Goal: Book appointment/travel/reservation

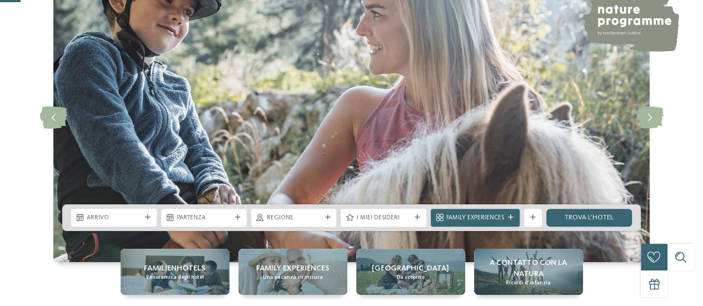
scroll to position [111, 0]
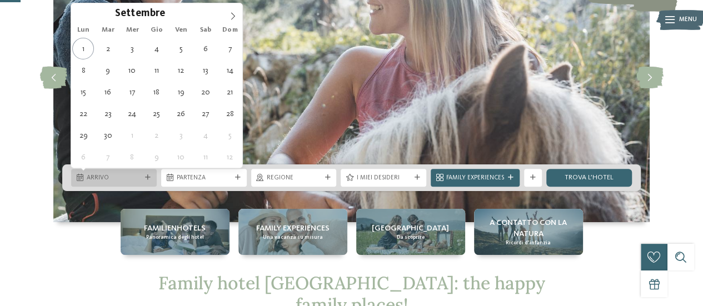
click at [142, 178] on div "Arrivo" at bounding box center [114, 177] width 59 height 9
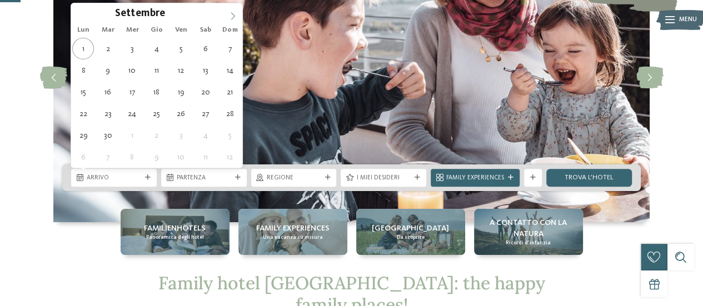
click at [235, 14] on icon at bounding box center [233, 16] width 8 height 8
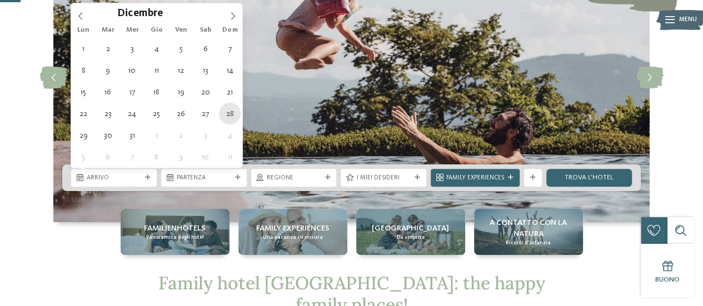
type div "28.12.2025"
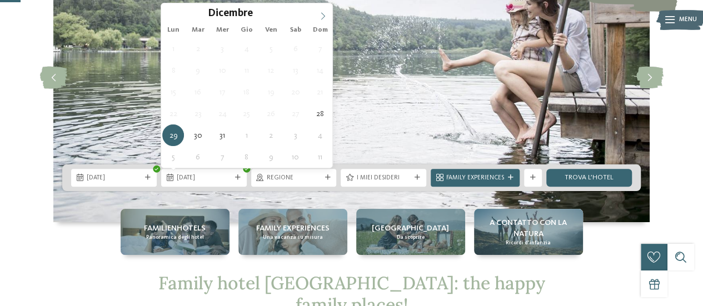
type input "****"
click at [320, 14] on icon at bounding box center [323, 16] width 8 height 8
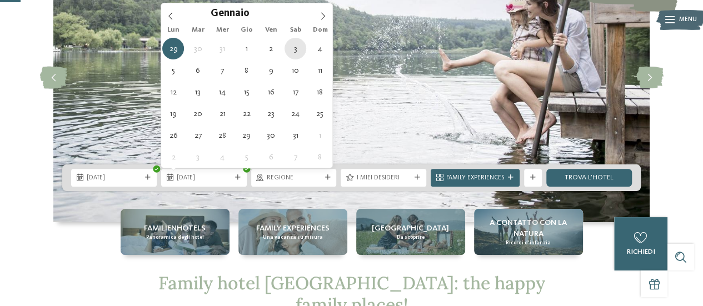
type div "03.01.2026"
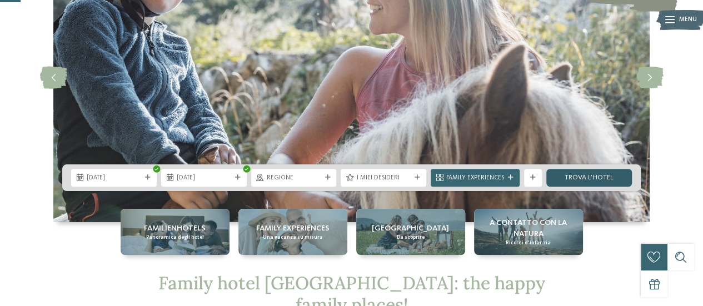
click at [575, 173] on link "trova l’hotel" at bounding box center [590, 178] width 86 height 18
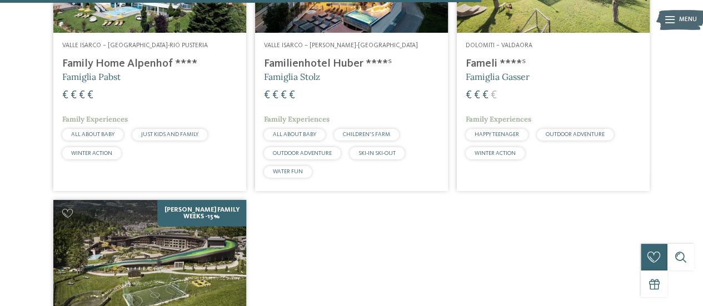
scroll to position [1544, 0]
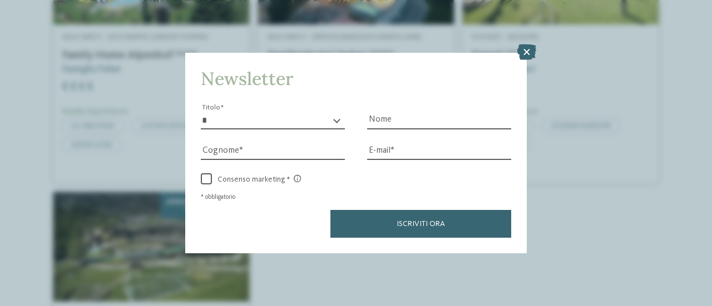
click at [528, 49] on icon at bounding box center [526, 52] width 19 height 16
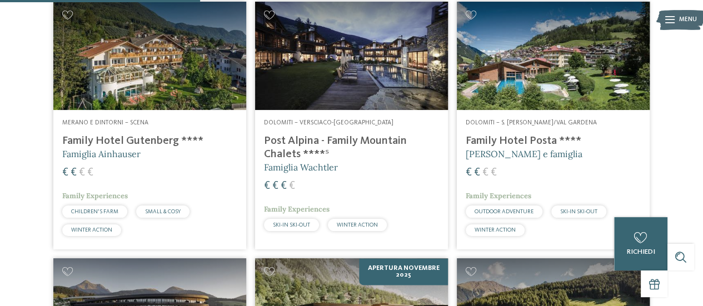
scroll to position [599, 0]
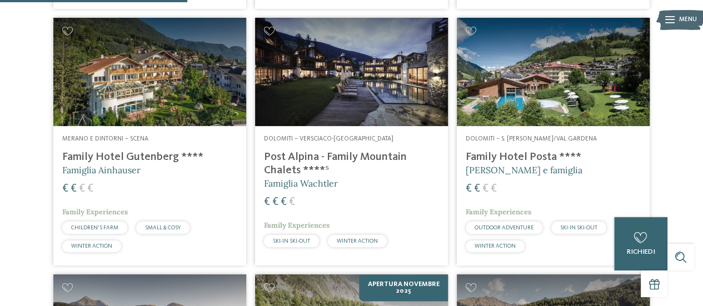
click at [337, 102] on img at bounding box center [351, 72] width 193 height 108
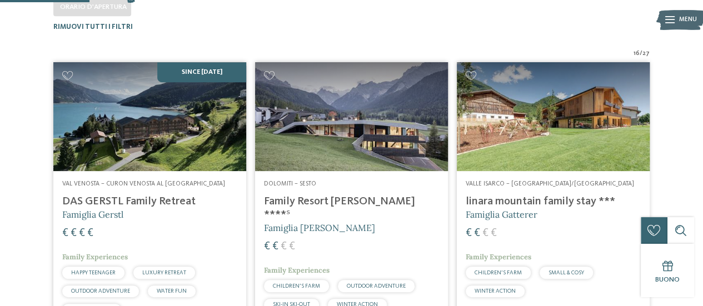
scroll to position [334, 0]
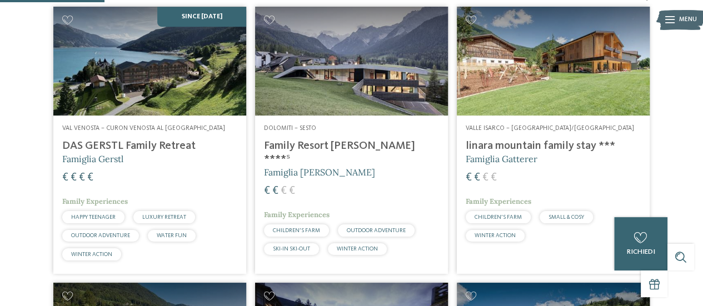
click at [119, 144] on h4 "DAS GERSTL Family Retreat" at bounding box center [149, 146] width 175 height 13
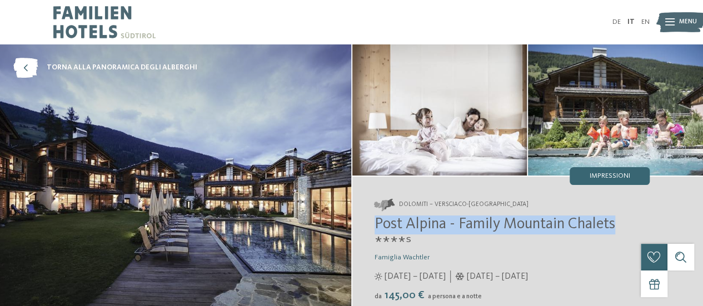
drag, startPoint x: 376, startPoint y: 224, endPoint x: 617, endPoint y: 227, distance: 240.8
click at [616, 227] on span "Post Alpina - Family Mountain Chalets ****ˢ" at bounding box center [495, 234] width 241 height 34
copy span "Post Alpina - Family Mountain Chalets"
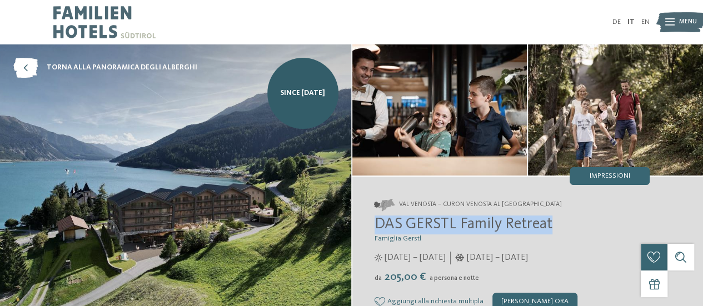
drag, startPoint x: 375, startPoint y: 224, endPoint x: 564, endPoint y: 231, distance: 189.7
click at [564, 231] on h2 "DAS GERSTL Family Retreat" at bounding box center [513, 225] width 276 height 19
copy span "DAS GERSTL Family Retreat"
